Goal: Transaction & Acquisition: Book appointment/travel/reservation

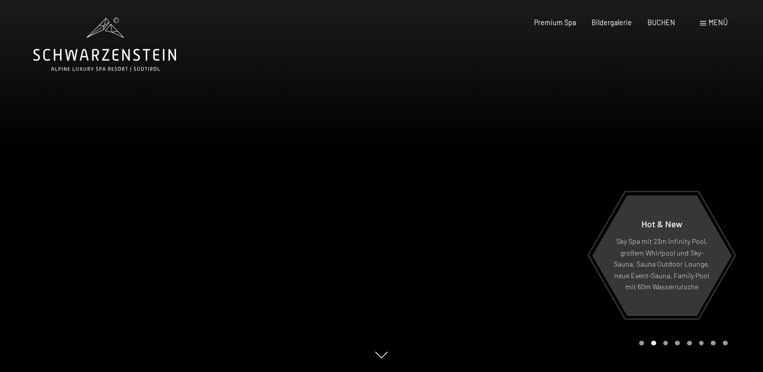
click at [703, 23] on span at bounding box center [703, 23] width 6 height 5
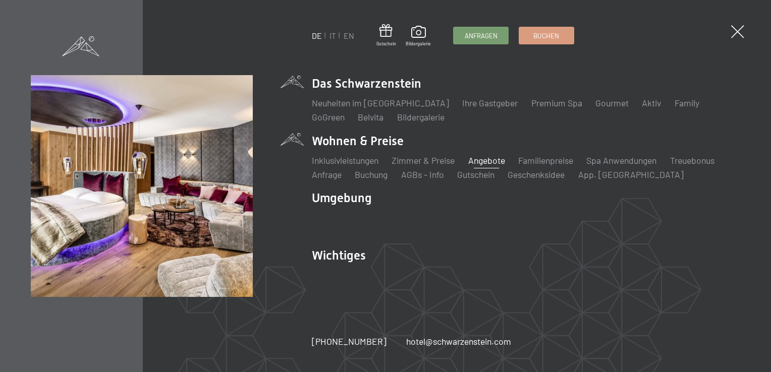
click at [484, 162] on link "Angebote" at bounding box center [486, 160] width 37 height 11
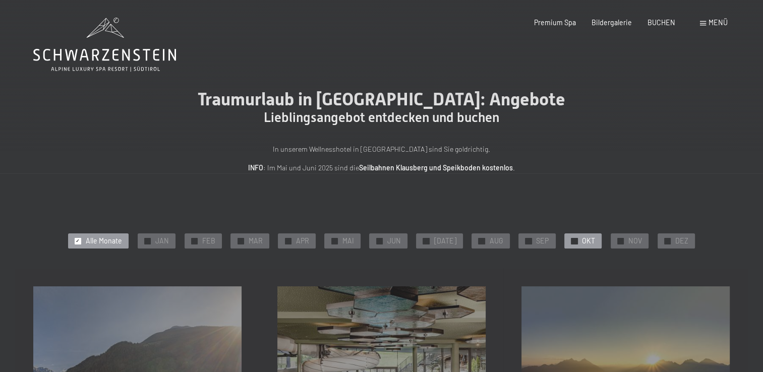
click at [571, 243] on div at bounding box center [574, 241] width 7 height 7
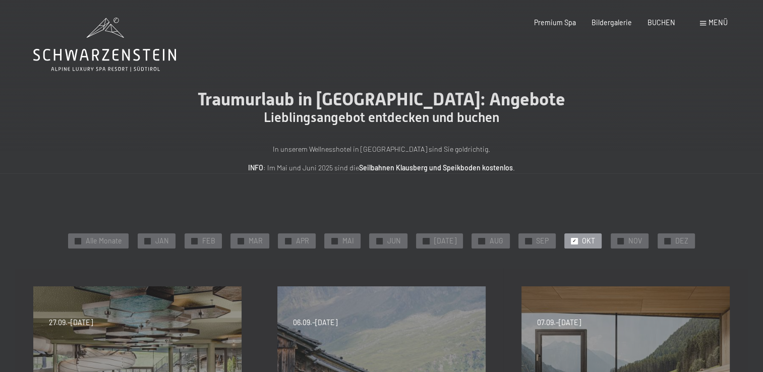
click at [711, 25] on span "Menü" at bounding box center [718, 22] width 19 height 9
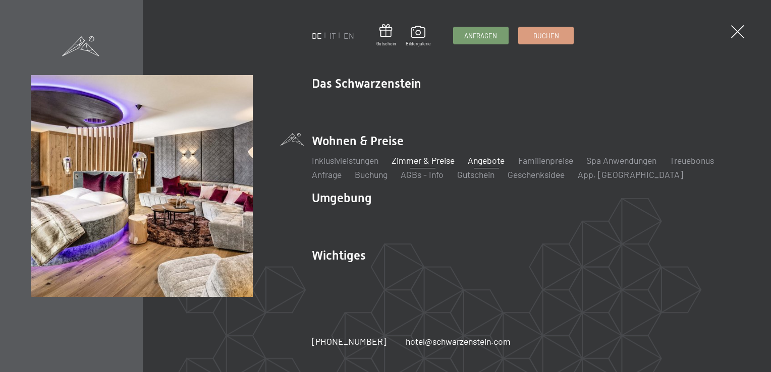
click at [435, 160] on link "Zimmer & Preise" at bounding box center [423, 160] width 63 height 11
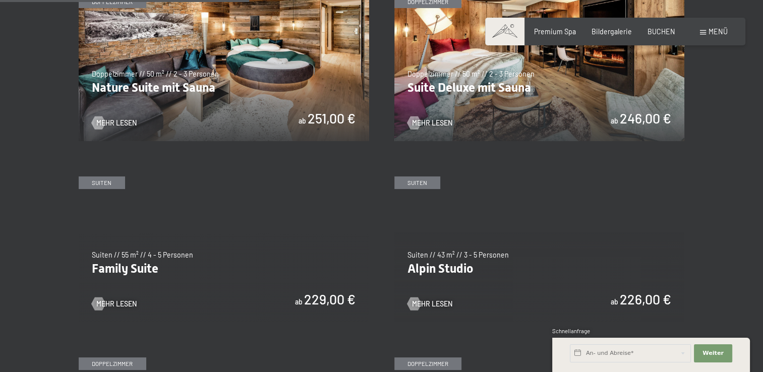
scroll to position [908, 0]
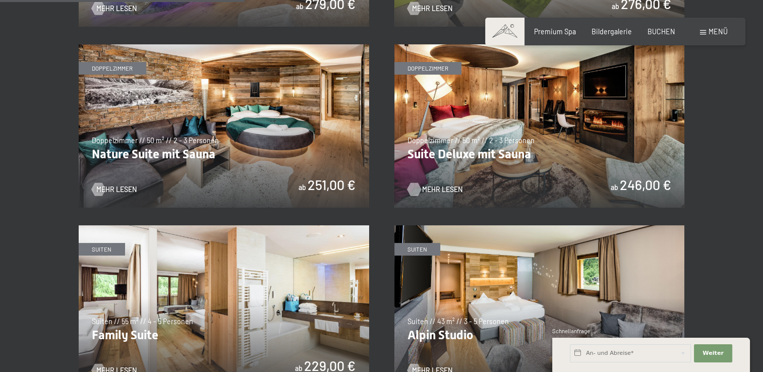
click at [435, 191] on span "Mehr Lesen" at bounding box center [442, 190] width 40 height 10
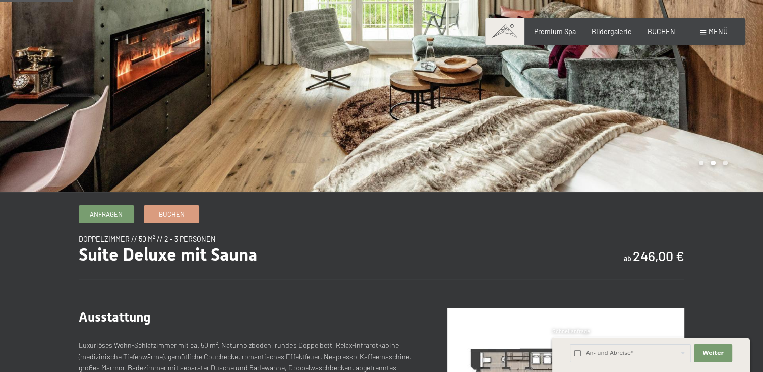
scroll to position [101, 0]
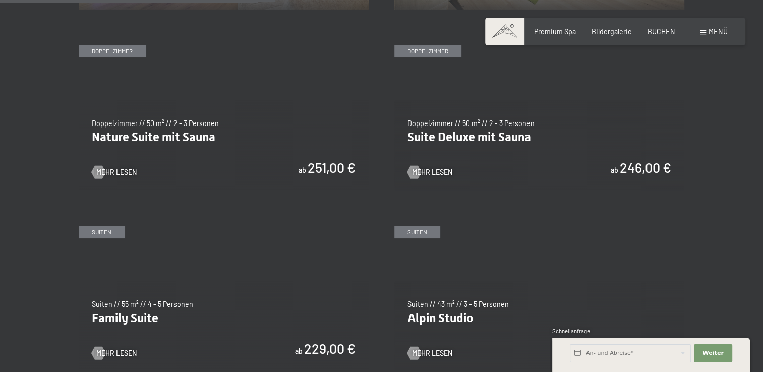
scroll to position [1060, 0]
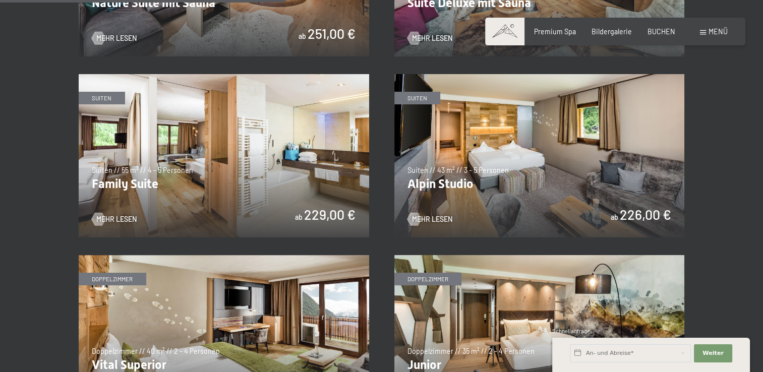
click at [209, 172] on img at bounding box center [224, 155] width 291 height 163
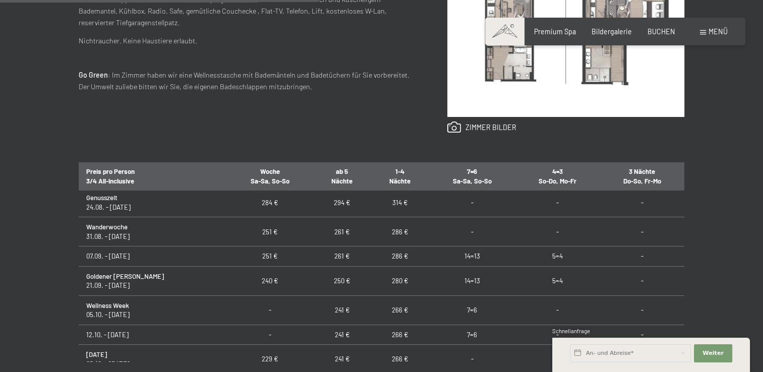
scroll to position [50, 0]
